Goal: Information Seeking & Learning: Learn about a topic

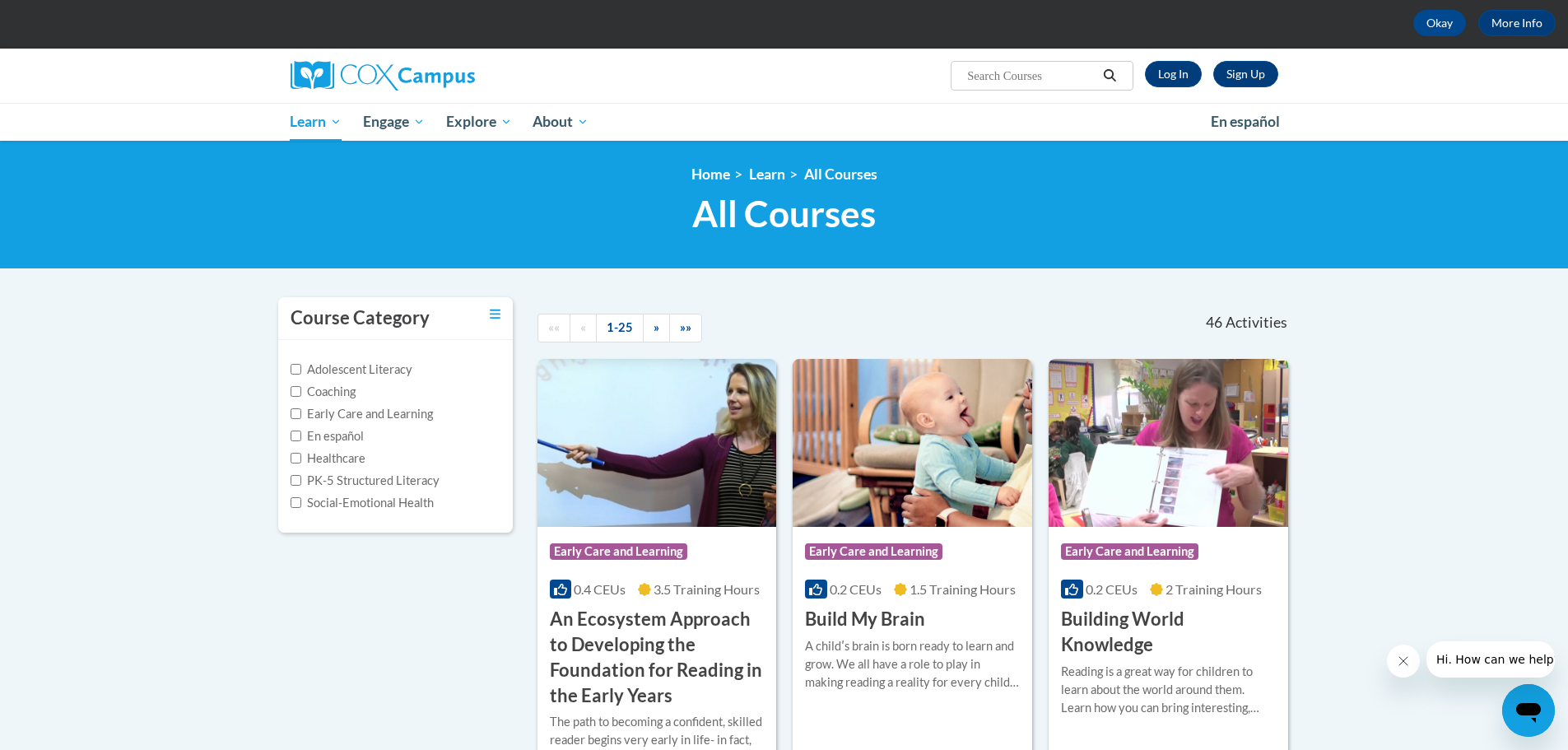
scroll to position [164, 0]
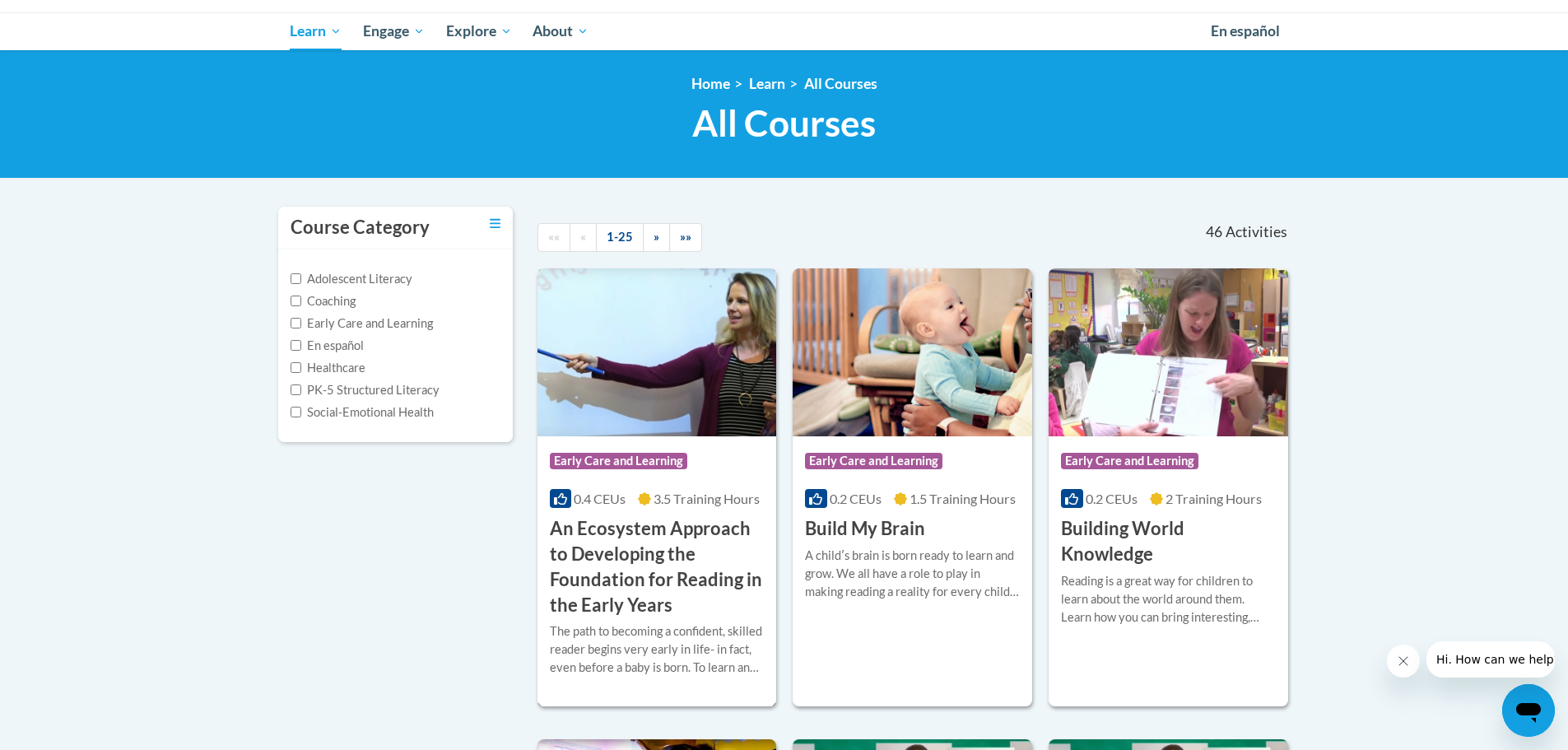
click at [599, 568] on h3 "An Ecosystem Approach to Developing the Foundation for Reading in the Early Yea…" at bounding box center [656, 567] width 215 height 101
